Goal: Task Accomplishment & Management: Use online tool/utility

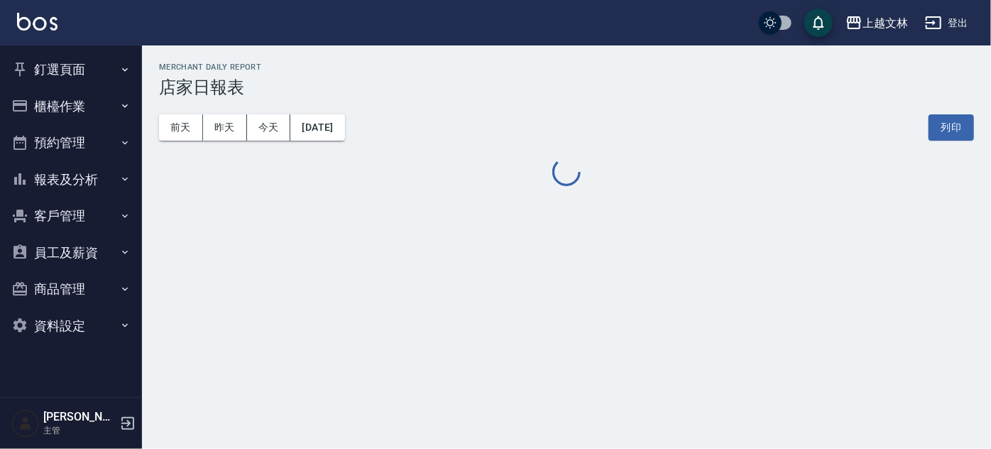
click at [61, 103] on button "櫃檯作業" at bounding box center [71, 106] width 131 height 37
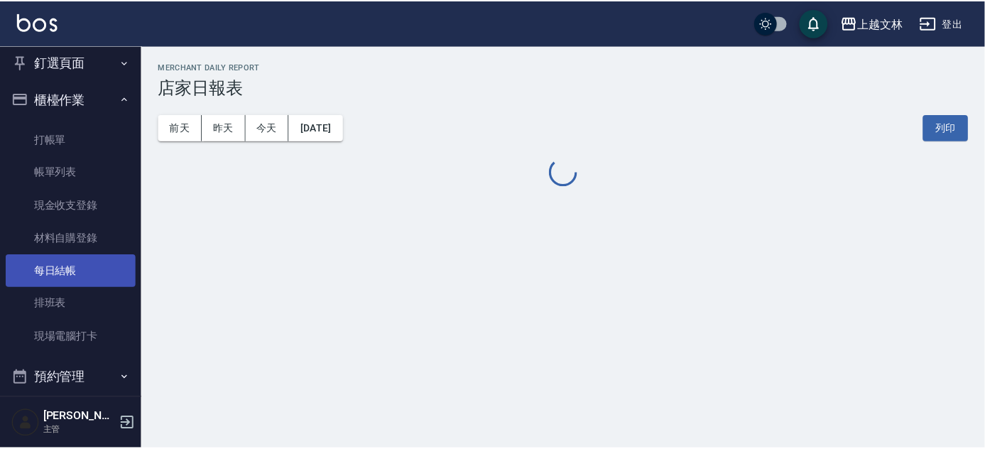
scroll to position [77, 0]
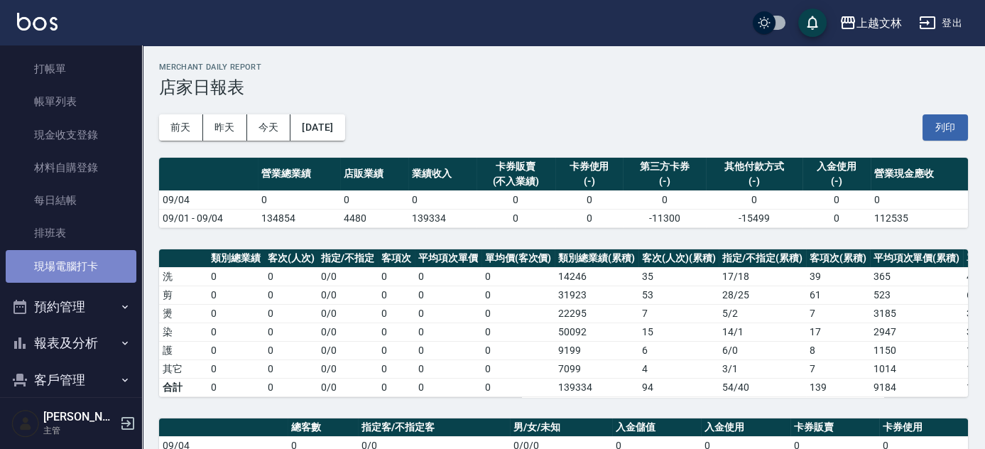
click at [83, 269] on link "現場電腦打卡" at bounding box center [71, 266] width 131 height 33
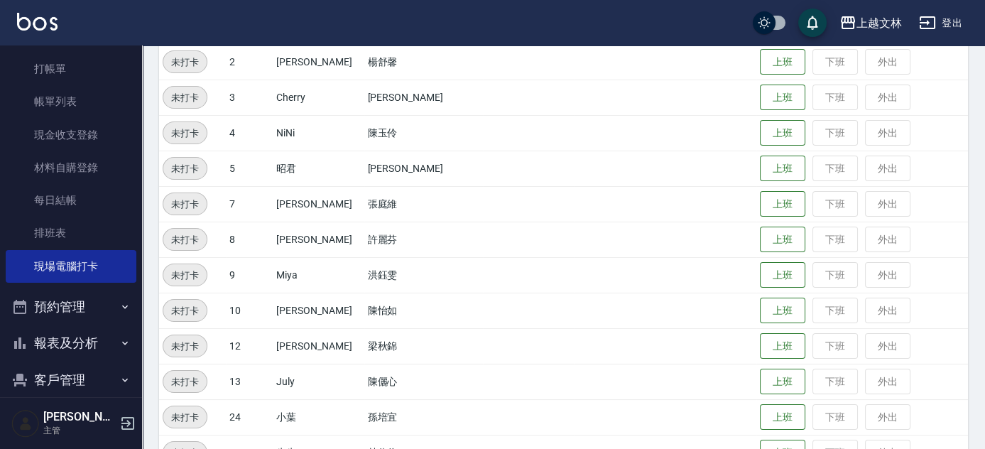
scroll to position [227, 0]
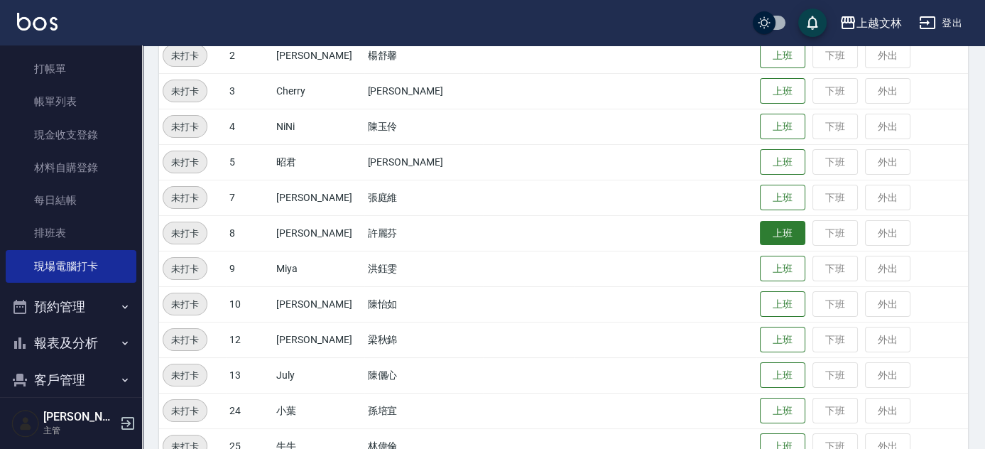
click at [760, 226] on button "上班" at bounding box center [782, 233] width 45 height 25
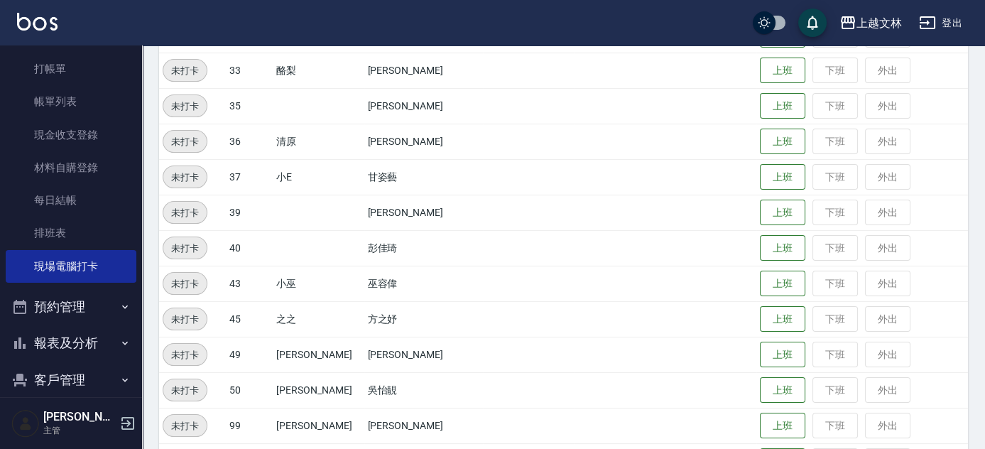
scroll to position [752, 0]
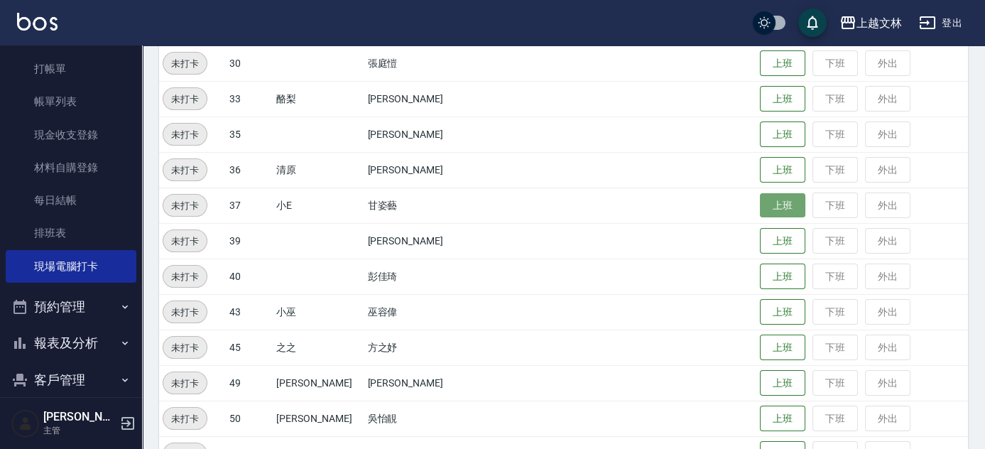
click at [770, 203] on button "上班" at bounding box center [782, 205] width 45 height 25
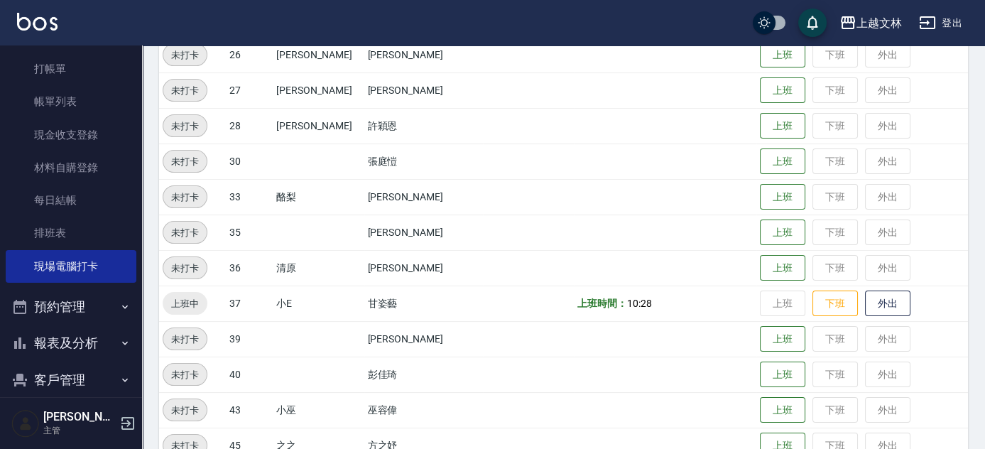
scroll to position [623, 0]
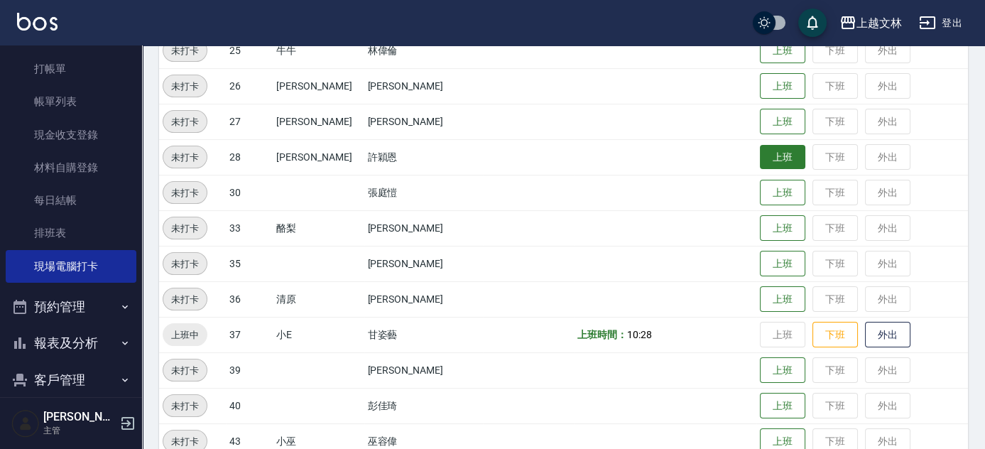
click at [760, 156] on button "上班" at bounding box center [782, 157] width 45 height 25
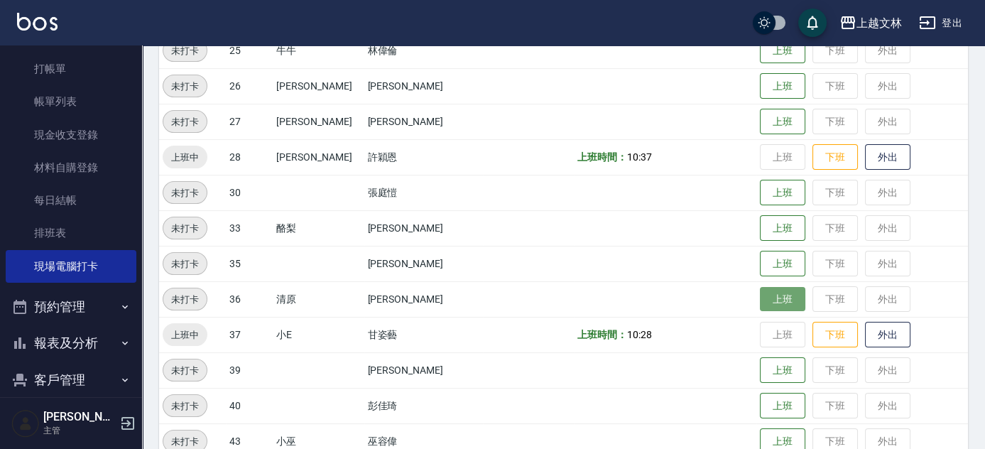
click at [767, 297] on button "上班" at bounding box center [782, 299] width 45 height 25
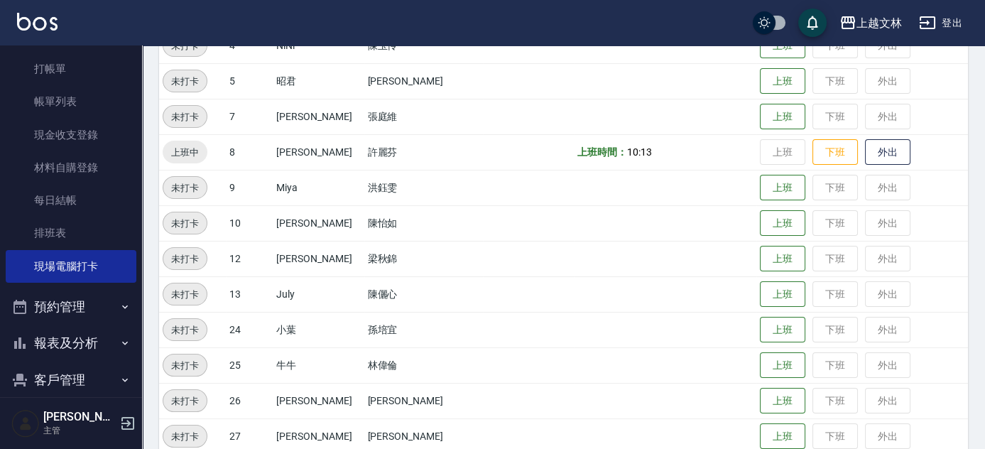
scroll to position [300, 0]
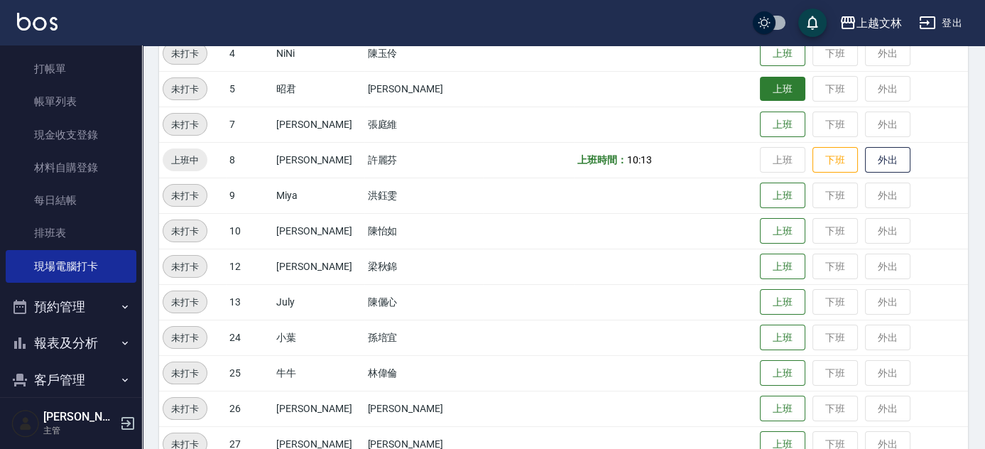
drag, startPoint x: 760, startPoint y: 96, endPoint x: 747, endPoint y: 98, distance: 13.0
click at [760, 96] on button "上班" at bounding box center [782, 89] width 45 height 25
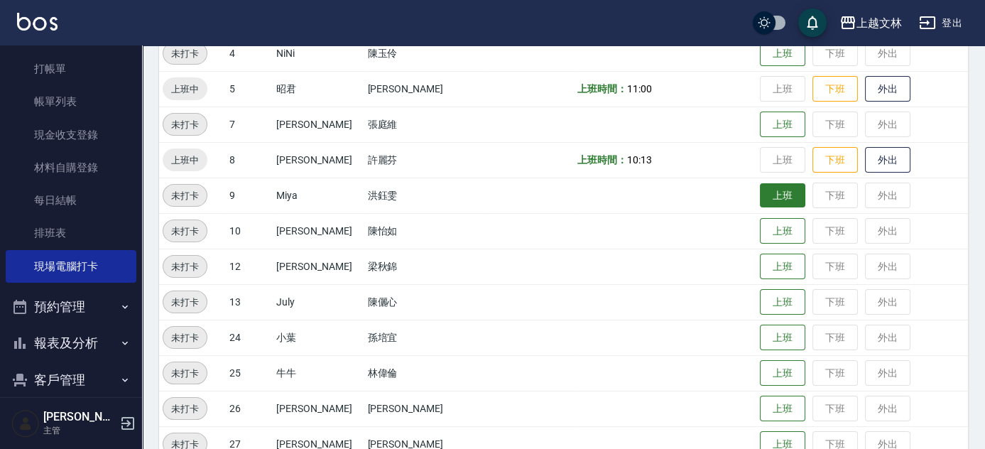
click at [772, 191] on button "上班" at bounding box center [782, 195] width 45 height 25
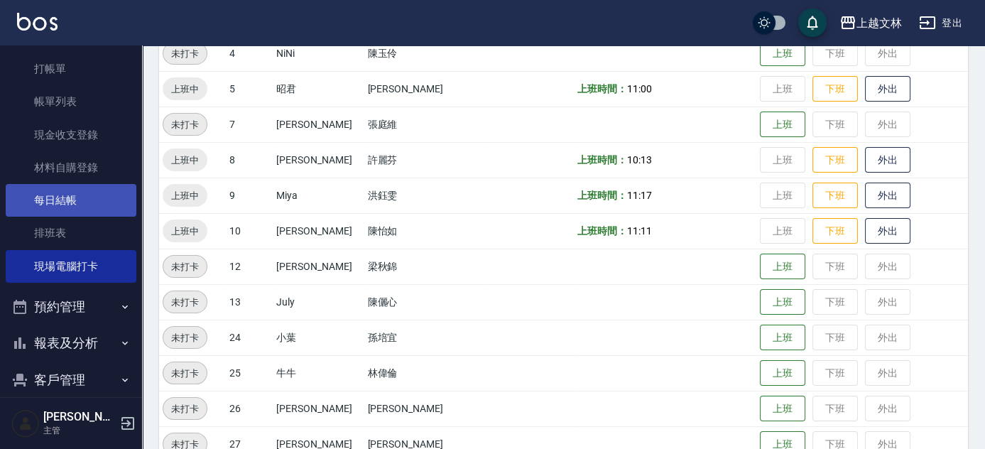
click at [55, 199] on link "每日結帳" at bounding box center [71, 200] width 131 height 33
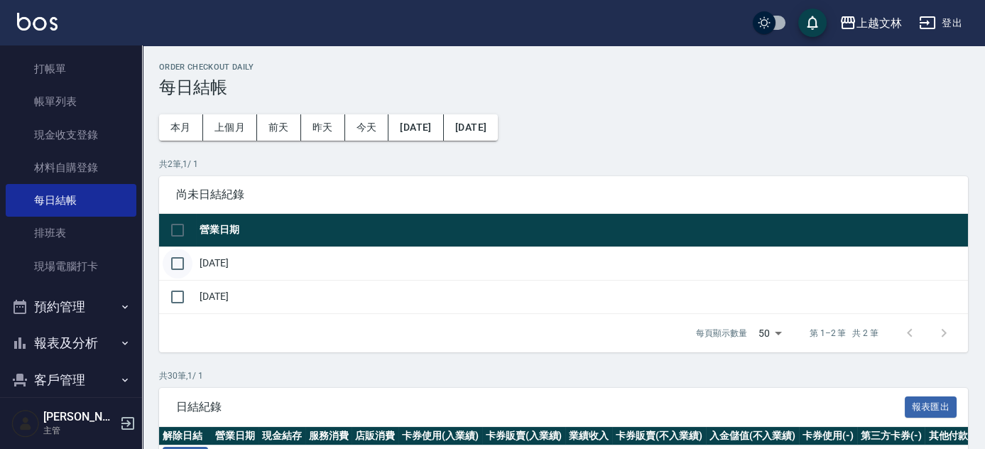
click at [174, 262] on input "checkbox" at bounding box center [178, 263] width 30 height 30
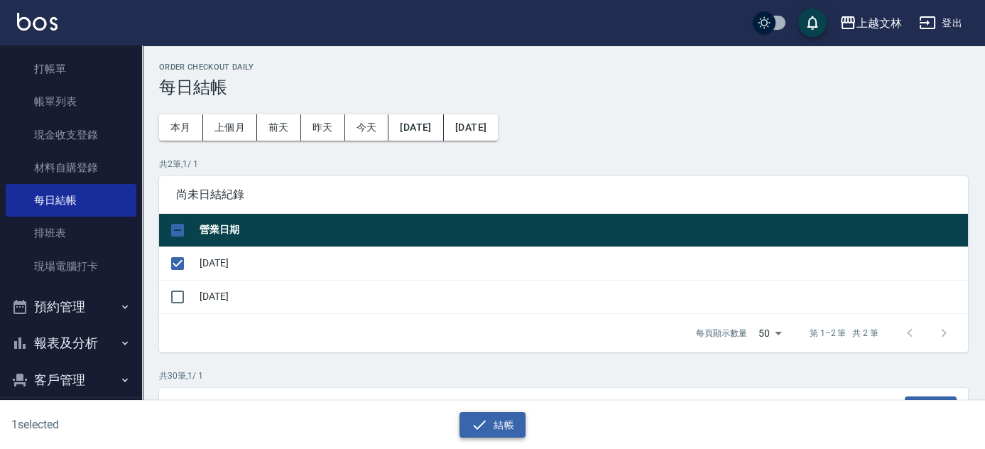
click at [506, 422] on button "結帳" at bounding box center [492, 425] width 66 height 26
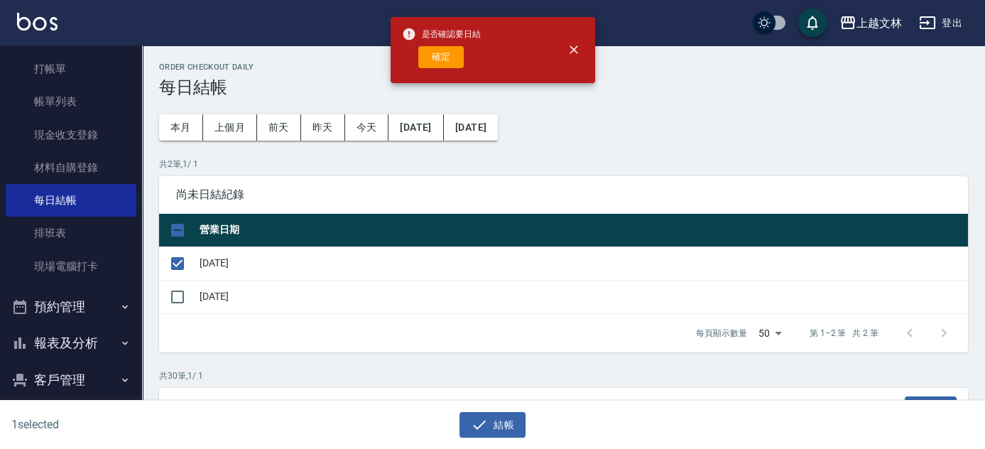
click at [437, 55] on button "確定" at bounding box center [440, 57] width 45 height 22
checkbox input "false"
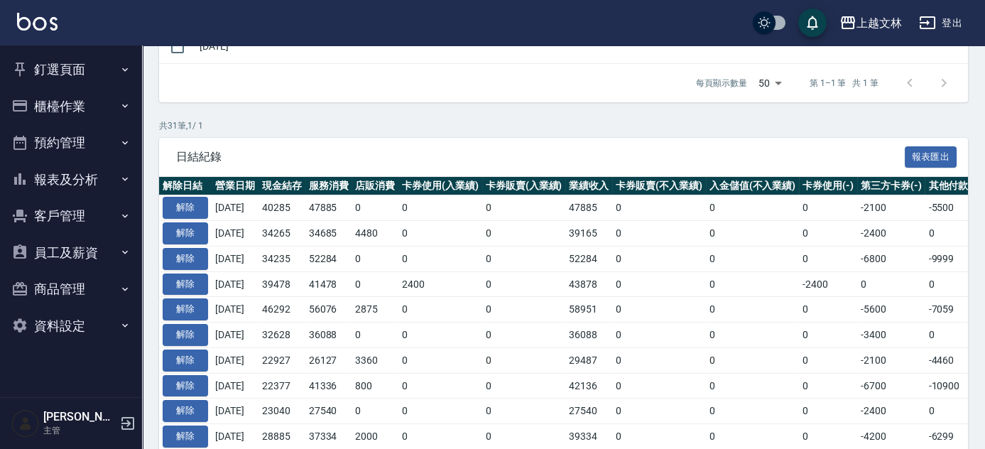
scroll to position [220, 0]
